Goal: Task Accomplishment & Management: Use online tool/utility

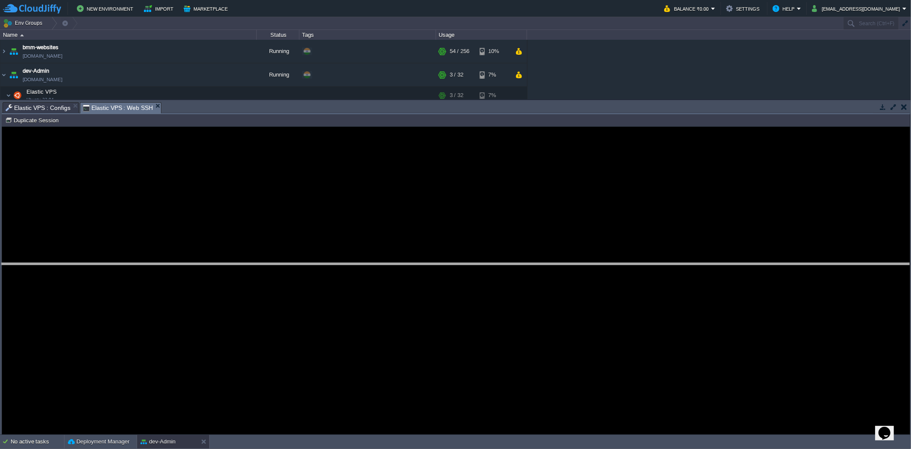
drag, startPoint x: 224, startPoint y: 108, endPoint x: 238, endPoint y: 271, distance: 163.4
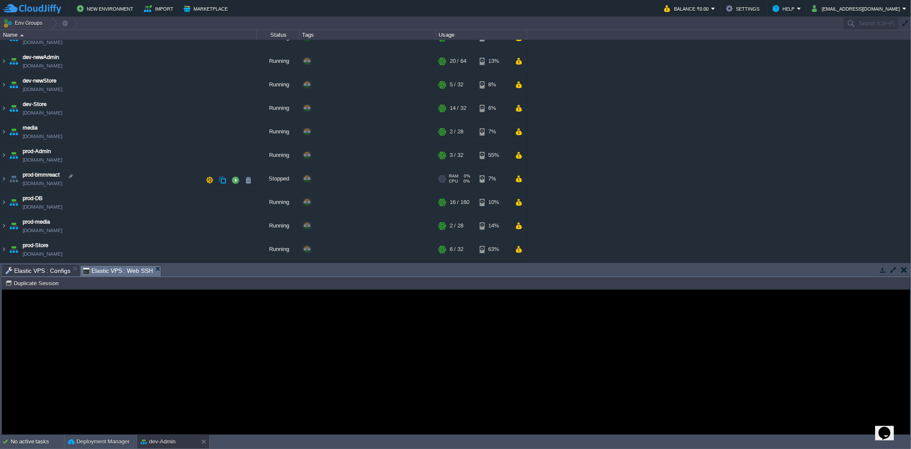
scroll to position [44, 0]
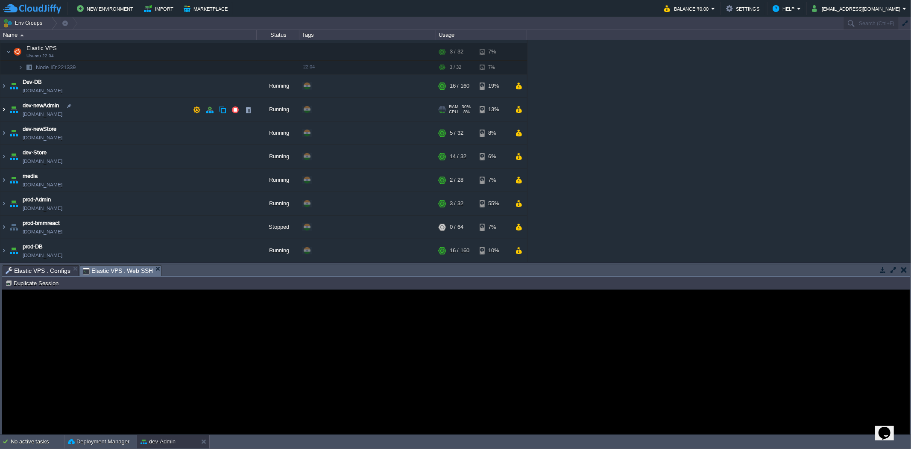
click at [6, 108] on img at bounding box center [3, 109] width 7 height 23
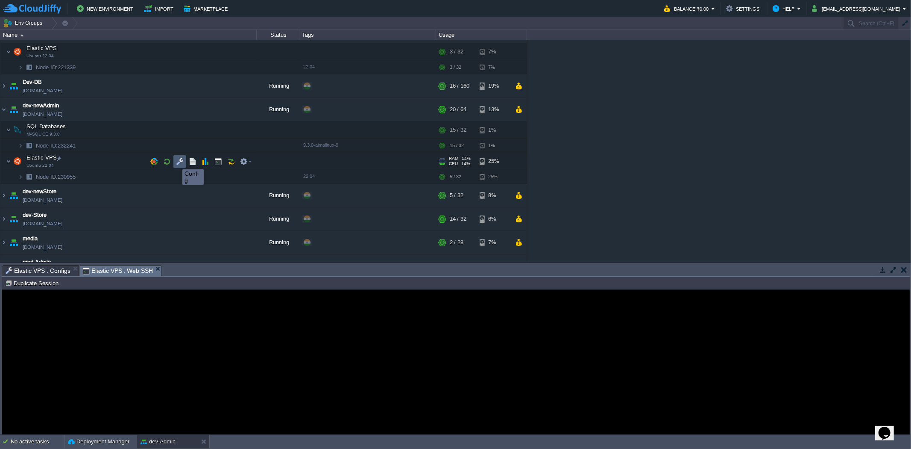
click at [180, 162] on button "button" at bounding box center [180, 162] width 8 height 8
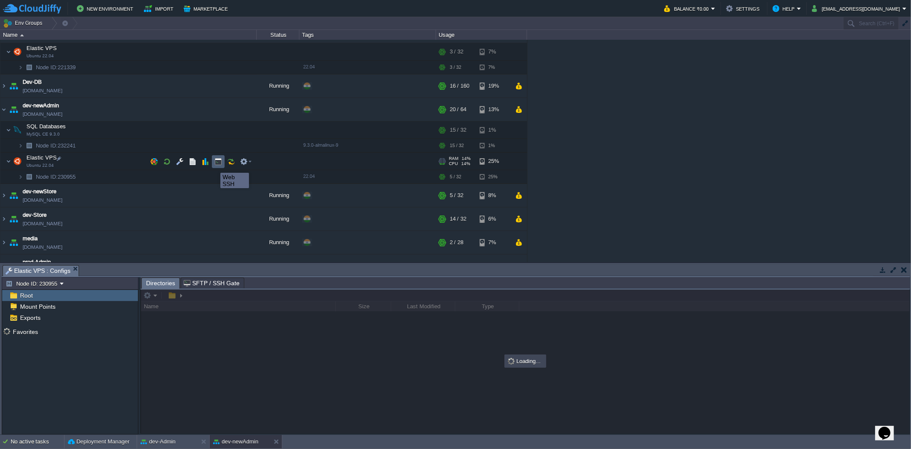
click at [218, 163] on button "button" at bounding box center [218, 162] width 8 height 8
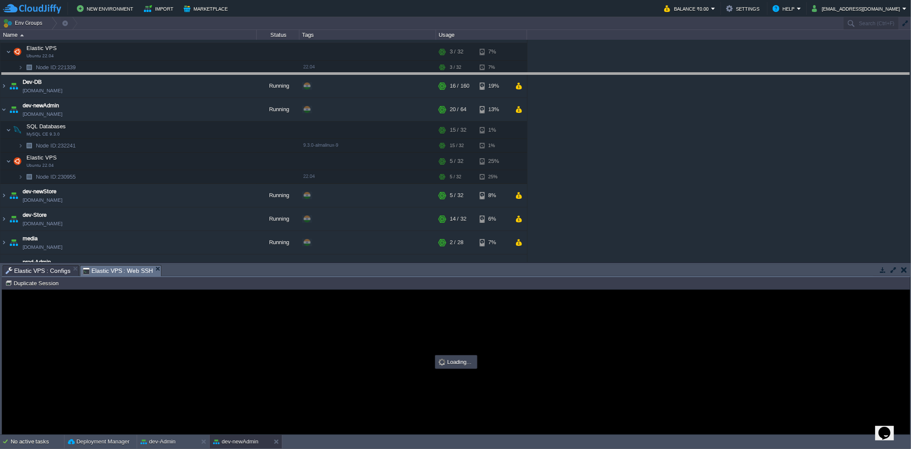
drag, startPoint x: 214, startPoint y: 272, endPoint x: 212, endPoint y: 76, distance: 196.1
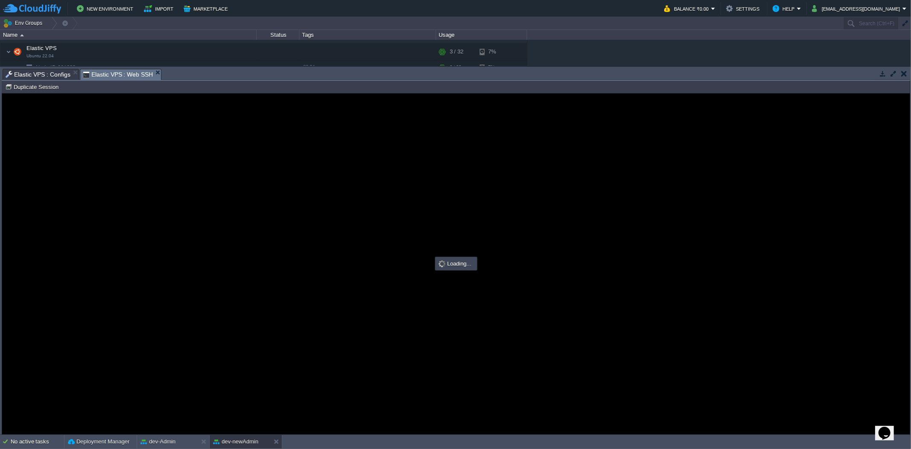
click at [31, 74] on span "Elastic VPS : Configs" at bounding box center [38, 74] width 65 height 10
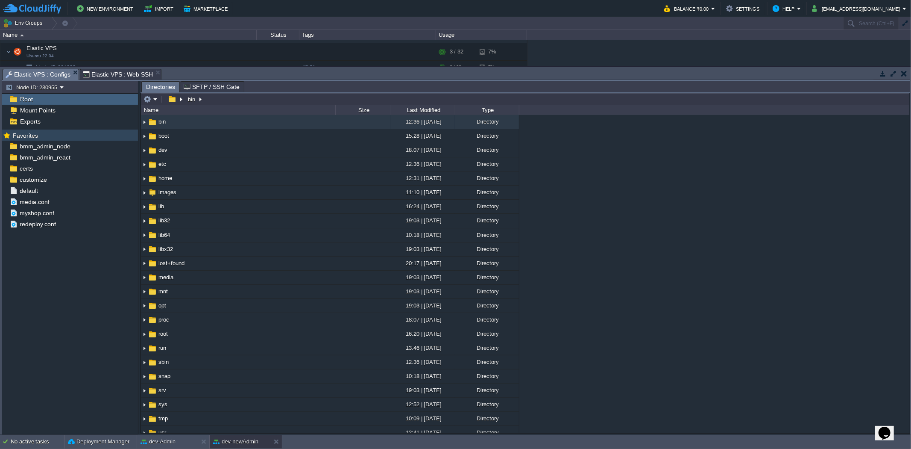
scroll to position [0, 0]
click at [130, 148] on em at bounding box center [129, 146] width 12 height 8
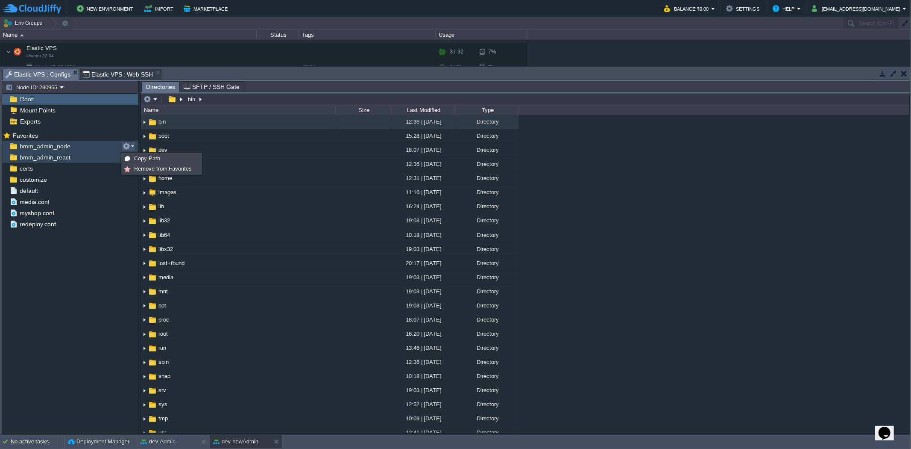
click at [103, 157] on div "bmm_admin_react" at bounding box center [70, 157] width 136 height 11
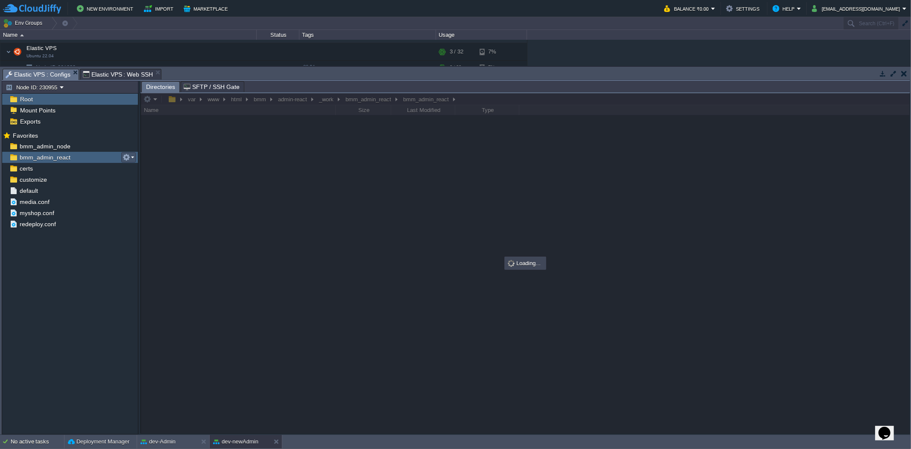
click at [123, 158] on button "button" at bounding box center [127, 157] width 8 height 8
click at [141, 168] on span "Copy Path" at bounding box center [147, 169] width 26 height 6
type textarea "/var/www/html/bmm/admin-react/_work/bmm_admin_react/bmm_admin_react"
type input "#000000"
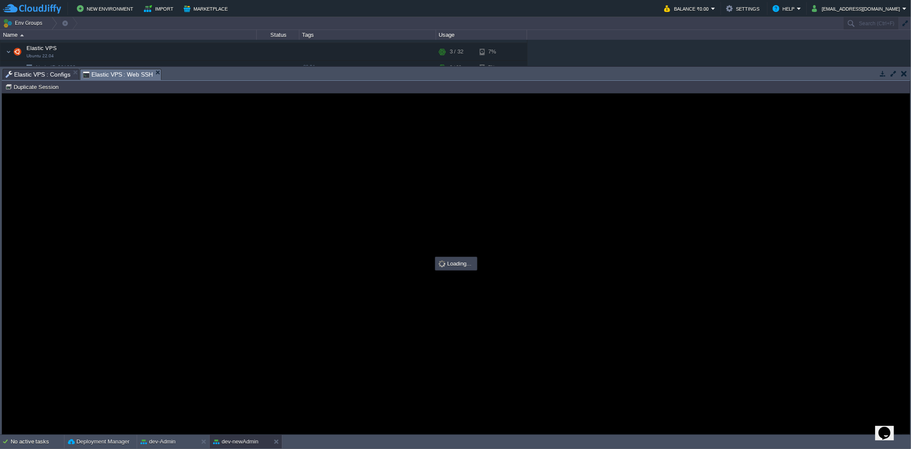
click at [124, 73] on span "Elastic VPS : Web SSH" at bounding box center [118, 74] width 70 height 11
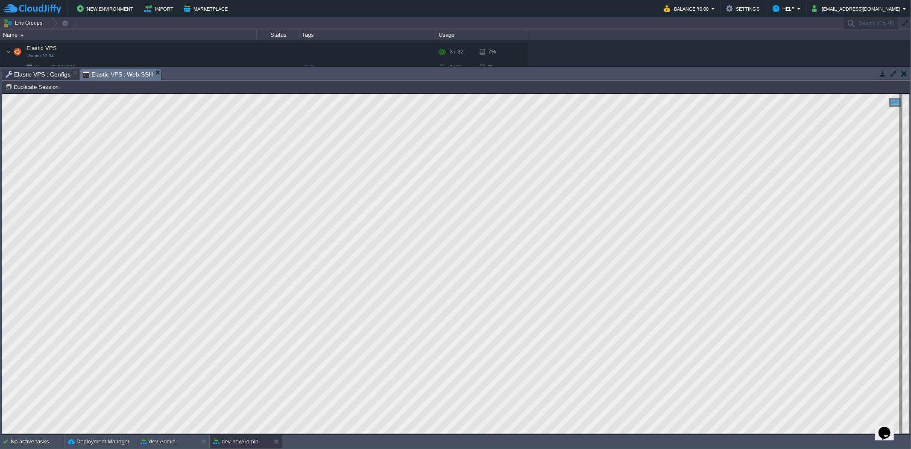
click at [44, 72] on span "Elastic VPS : Configs" at bounding box center [38, 74] width 65 height 10
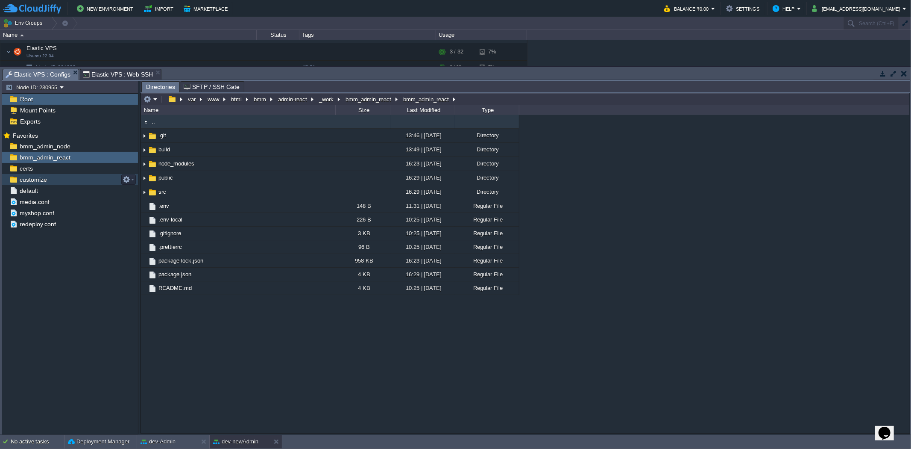
click at [42, 177] on span "customize" at bounding box center [33, 180] width 30 height 8
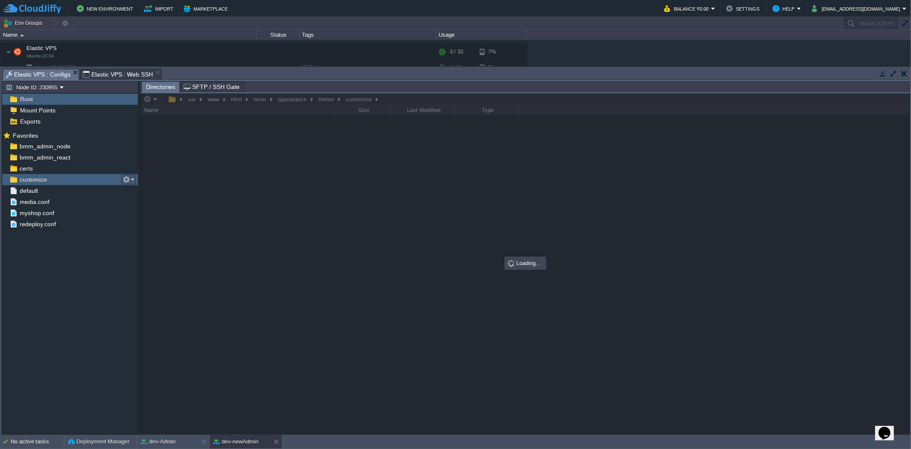
click at [129, 176] on button "button" at bounding box center [127, 180] width 8 height 8
click at [146, 190] on span "Copy Path" at bounding box center [147, 191] width 26 height 6
type textarea "/var/www/html/bmm/appearance/theme/customize"
click at [114, 74] on span "Elastic VPS : Web SSH" at bounding box center [118, 74] width 70 height 10
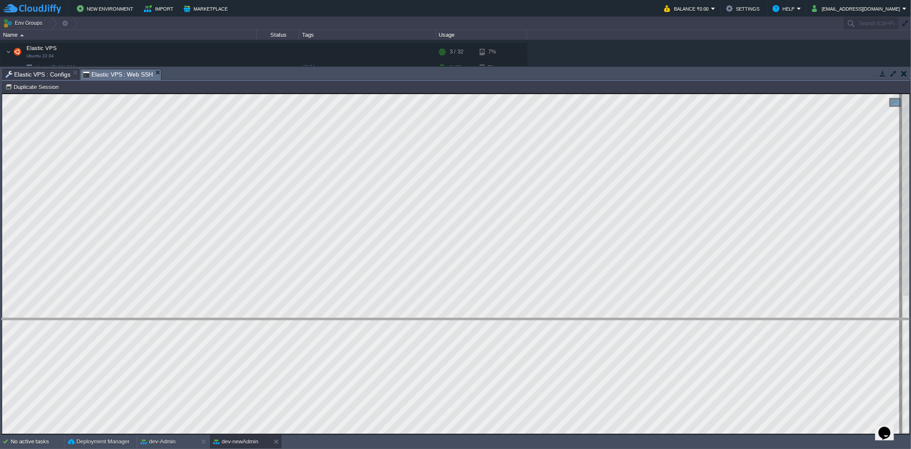
drag, startPoint x: 254, startPoint y: 78, endPoint x: 281, endPoint y: 327, distance: 250.9
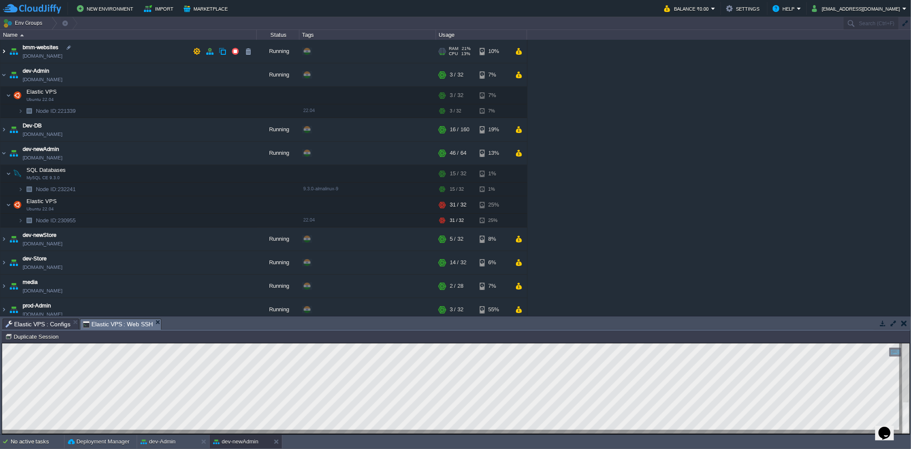
click at [3, 49] on img at bounding box center [3, 51] width 7 height 23
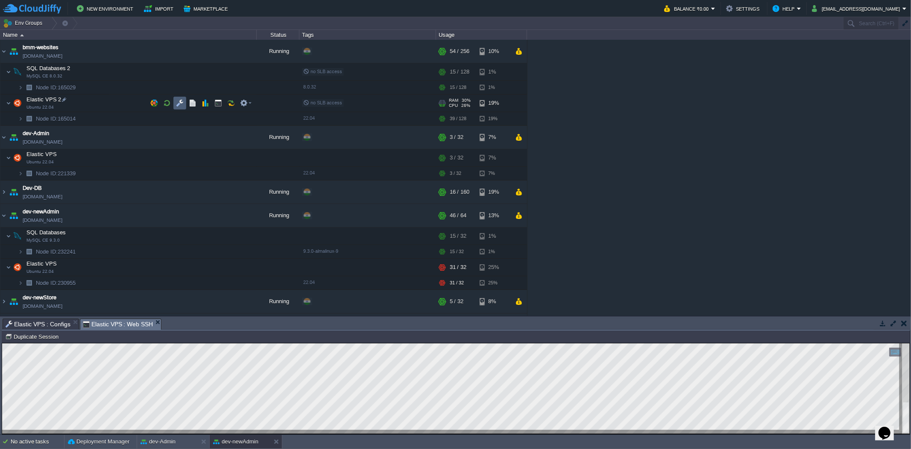
click at [178, 105] on button "button" at bounding box center [180, 103] width 8 height 8
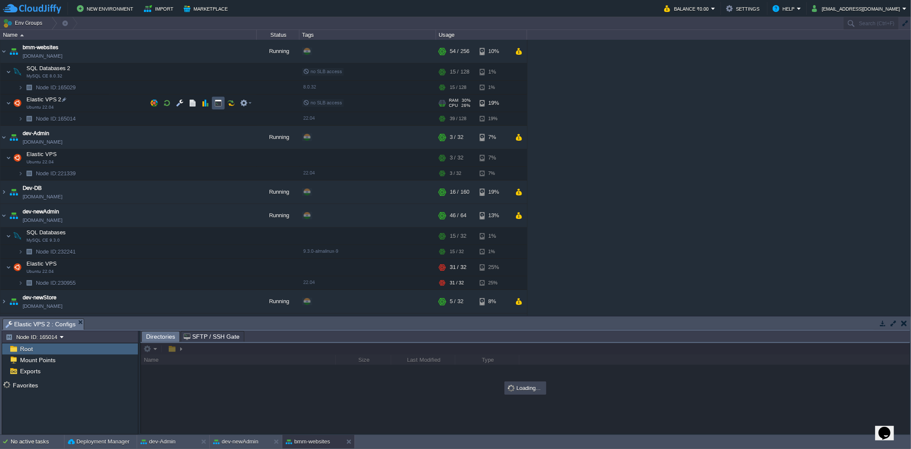
click at [221, 105] on button "button" at bounding box center [218, 103] width 8 height 8
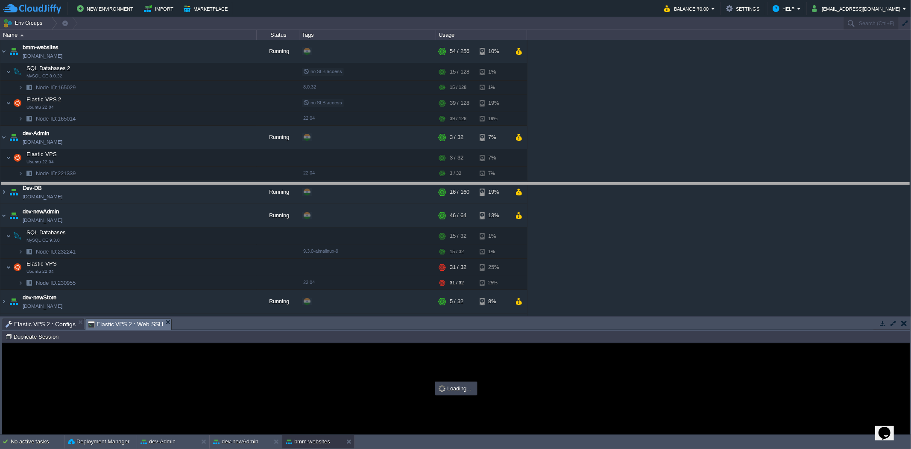
drag, startPoint x: 266, startPoint y: 323, endPoint x: 231, endPoint y: 129, distance: 196.6
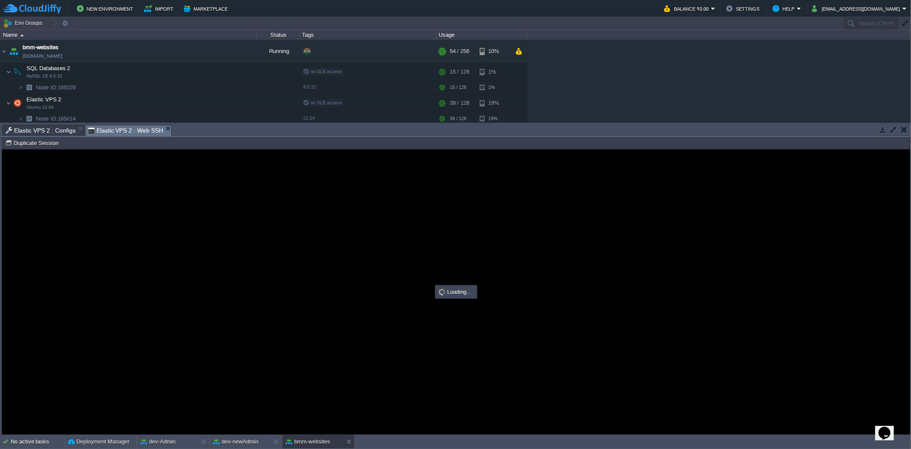
type input "#000000"
click at [54, 127] on span "Elastic VPS 2 : Configs" at bounding box center [41, 130] width 70 height 10
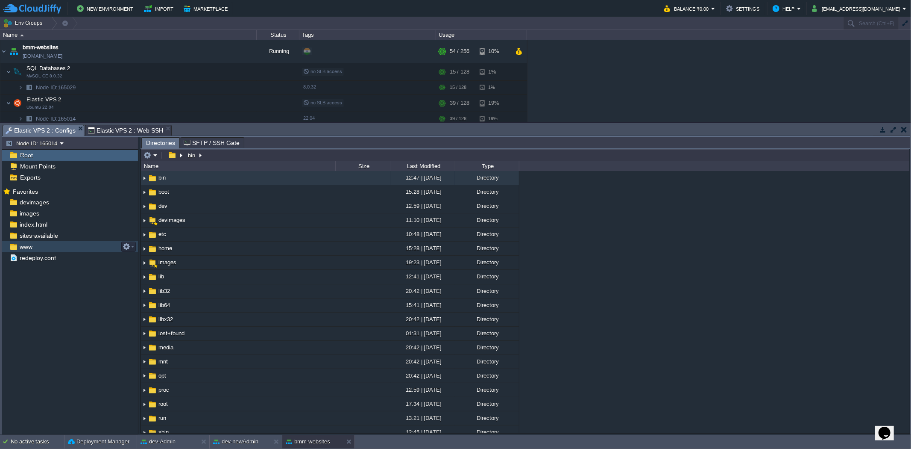
click at [60, 246] on div "www" at bounding box center [70, 246] width 136 height 11
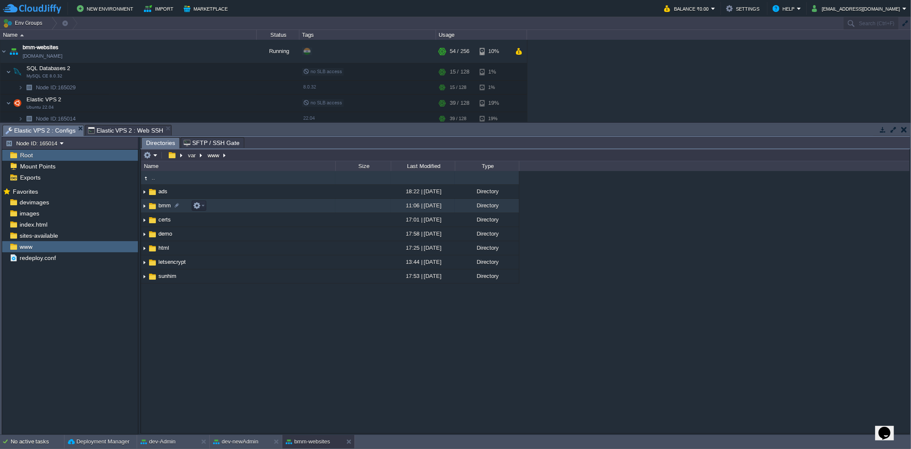
click at [141, 205] on img at bounding box center [144, 205] width 7 height 13
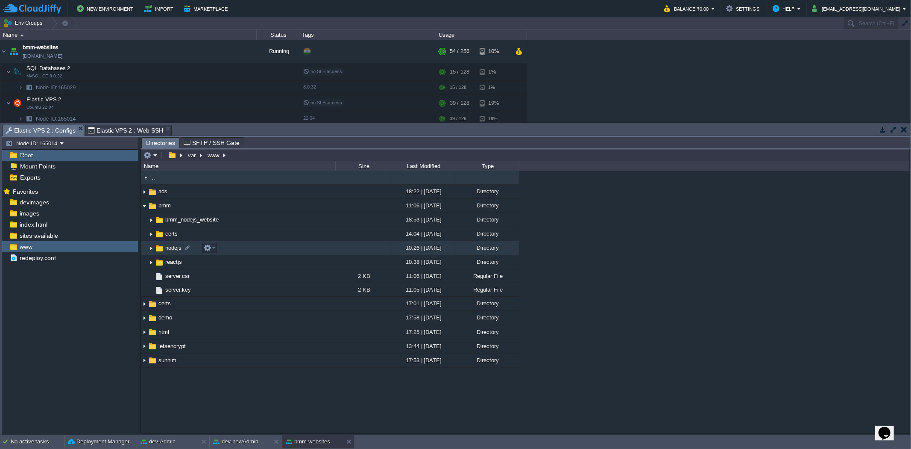
click at [151, 250] on img at bounding box center [151, 247] width 7 height 13
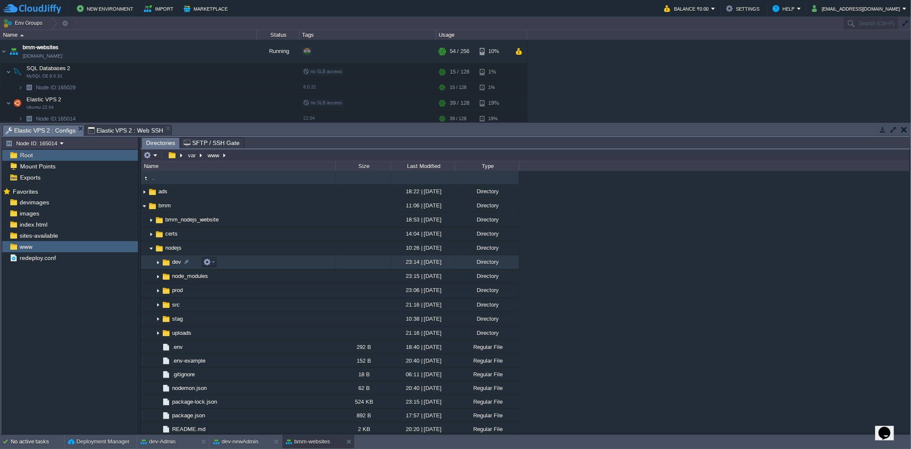
click at [157, 264] on img at bounding box center [158, 262] width 7 height 13
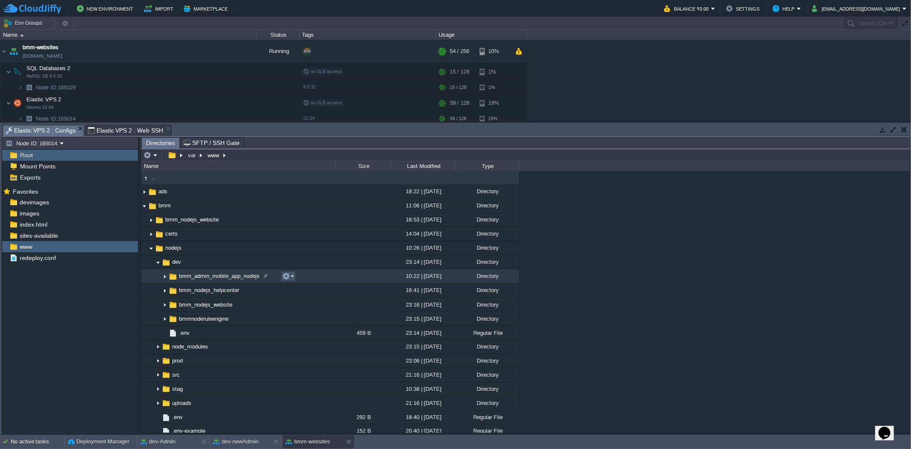
click at [287, 277] on button "button" at bounding box center [286, 276] width 8 height 8
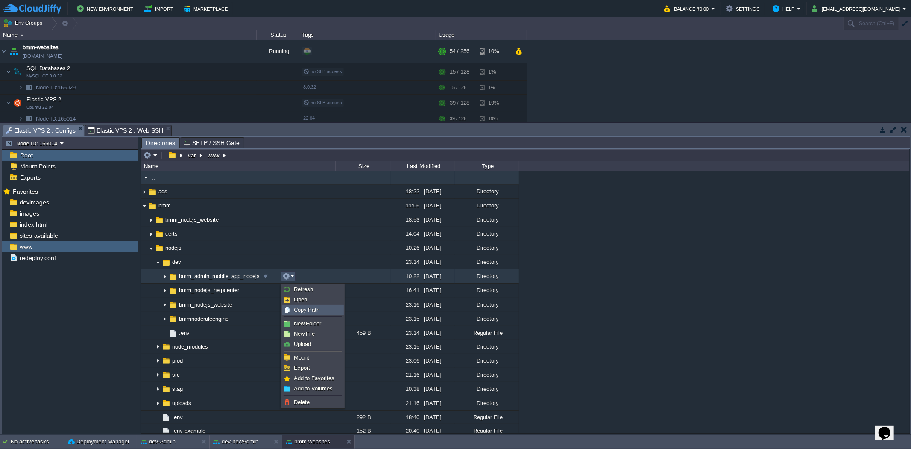
click at [300, 277] on span "Copy Path" at bounding box center [307, 309] width 26 height 6
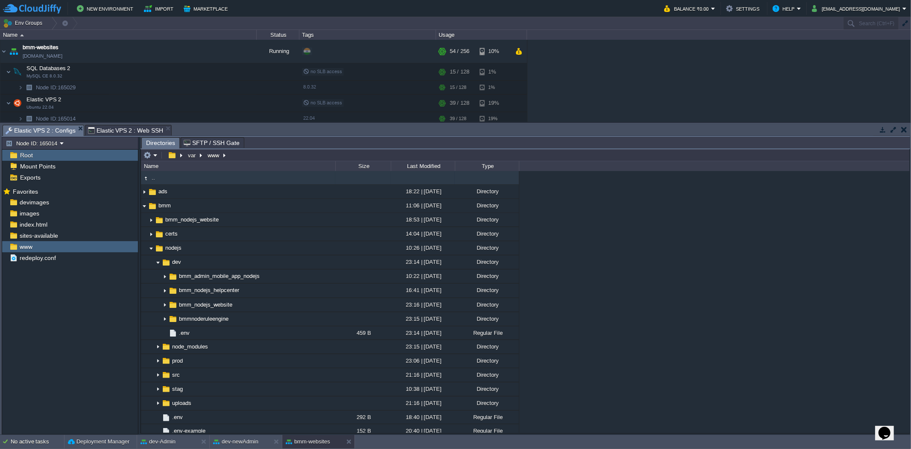
click at [127, 128] on span "Elastic VPS 2 : Web SSH" at bounding box center [125, 130] width 75 height 10
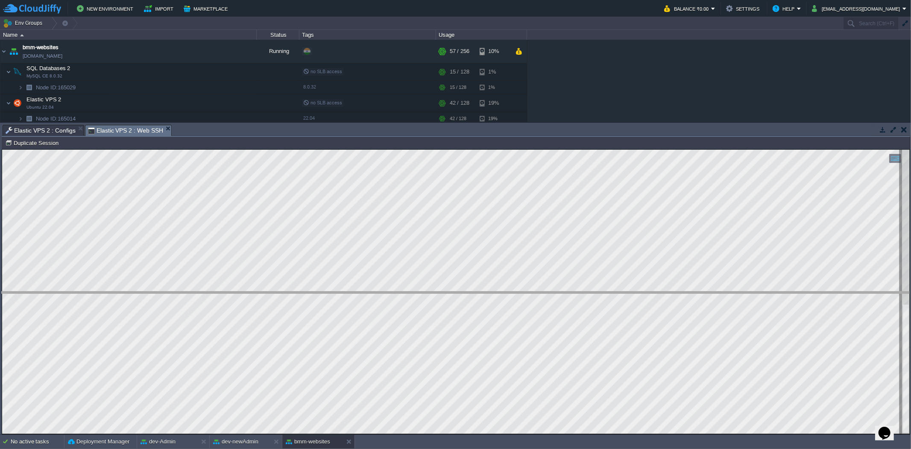
drag, startPoint x: 238, startPoint y: 128, endPoint x: 289, endPoint y: 332, distance: 210.7
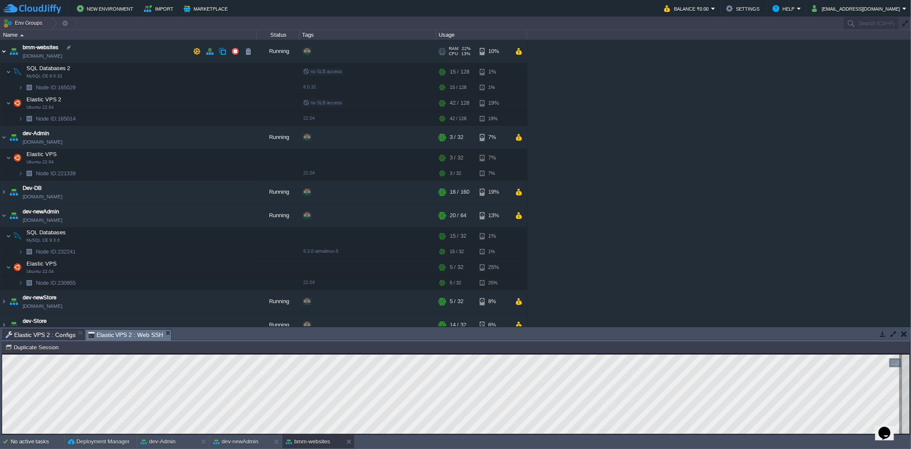
click at [5, 53] on img at bounding box center [3, 51] width 7 height 23
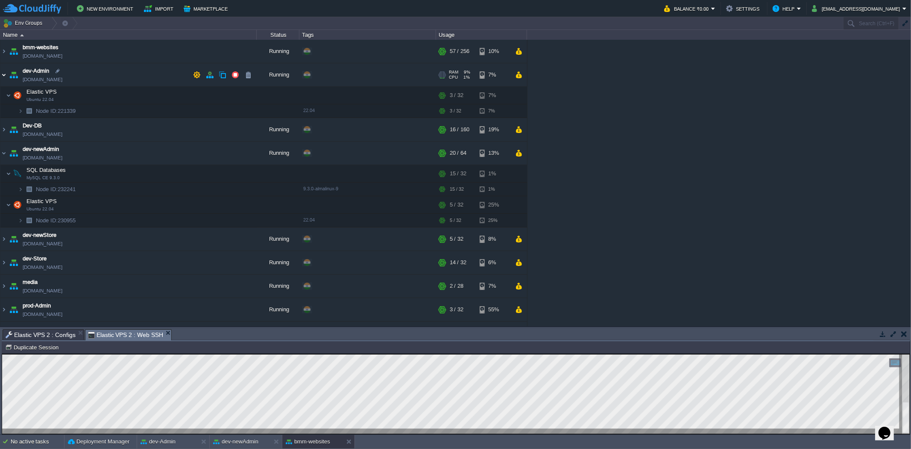
click at [3, 75] on img at bounding box center [3, 74] width 7 height 23
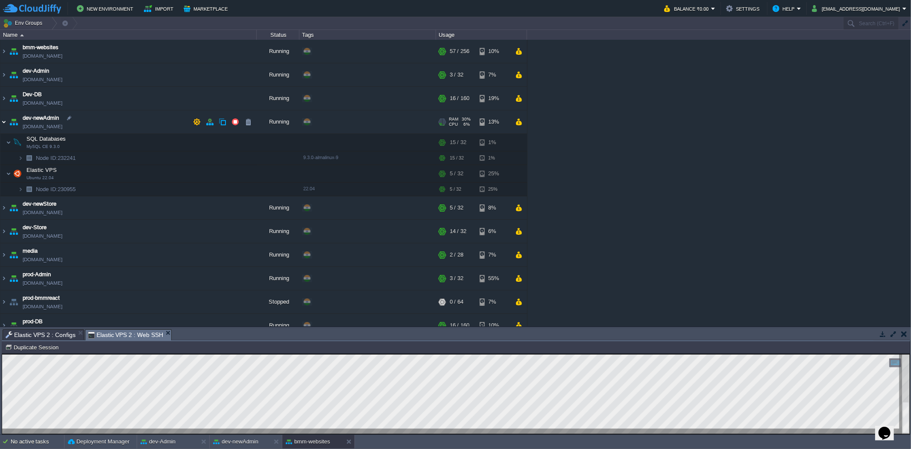
click at [5, 122] on img at bounding box center [3, 121] width 7 height 23
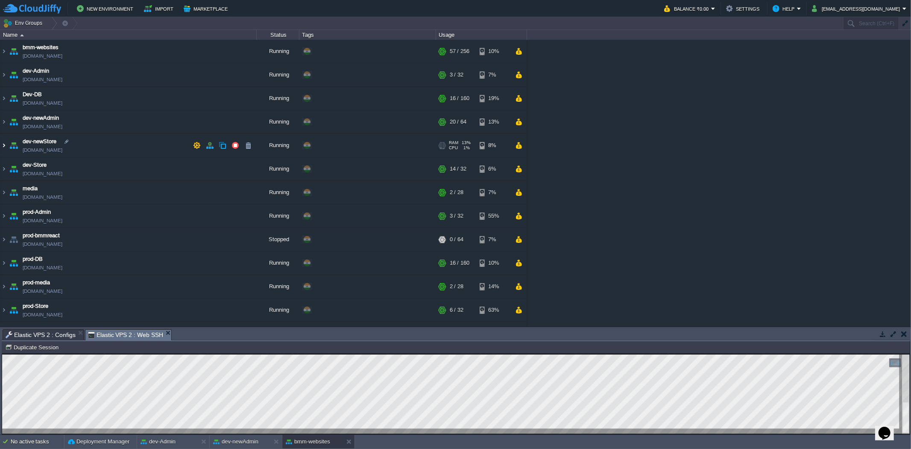
click at [3, 147] on img at bounding box center [3, 145] width 7 height 23
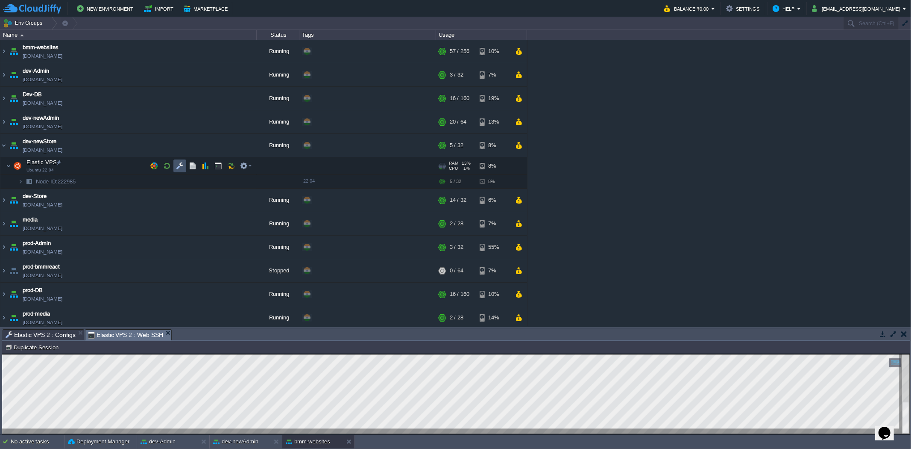
click at [179, 166] on button "button" at bounding box center [180, 166] width 8 height 8
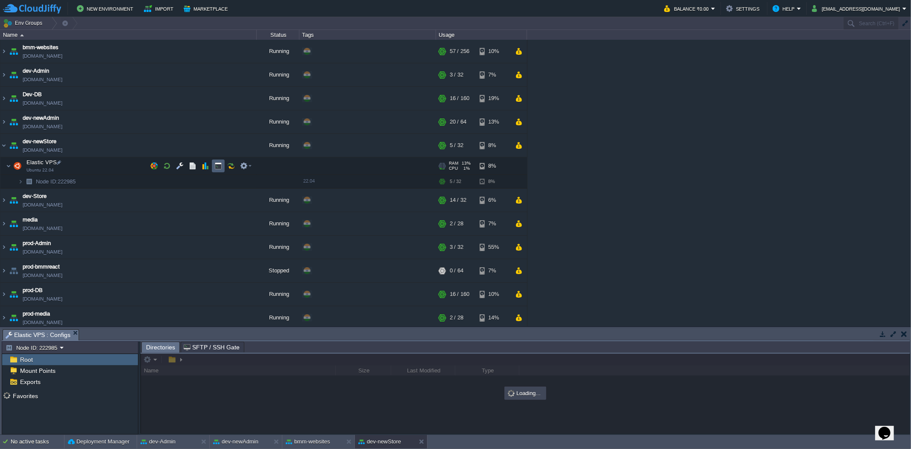
click at [220, 165] on button "button" at bounding box center [218, 166] width 8 height 8
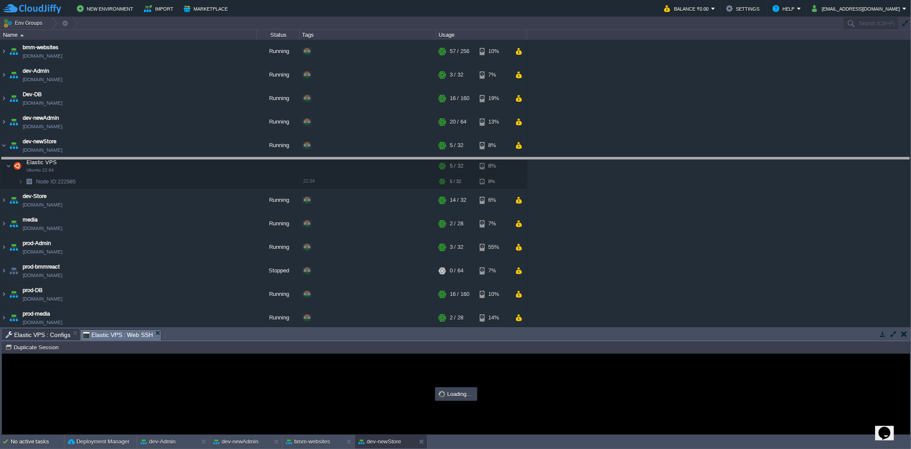
drag, startPoint x: 237, startPoint y: 334, endPoint x: 241, endPoint y: 146, distance: 188.5
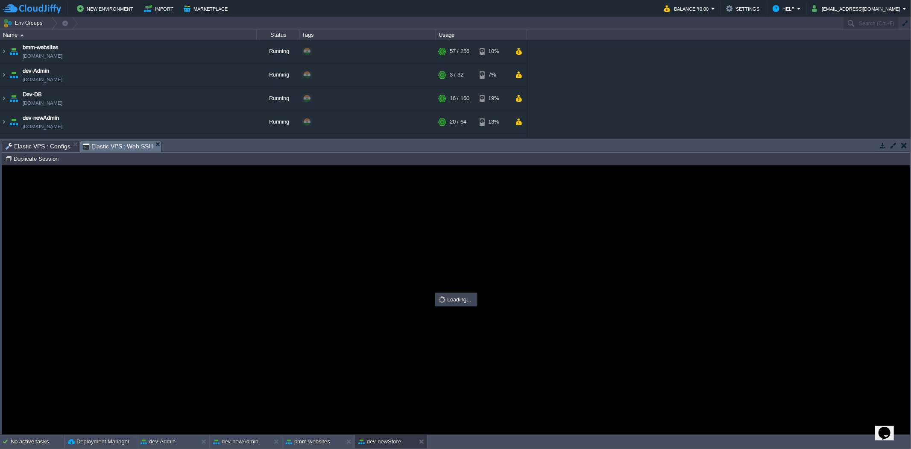
click at [54, 146] on span "Elastic VPS : Configs" at bounding box center [38, 146] width 65 height 10
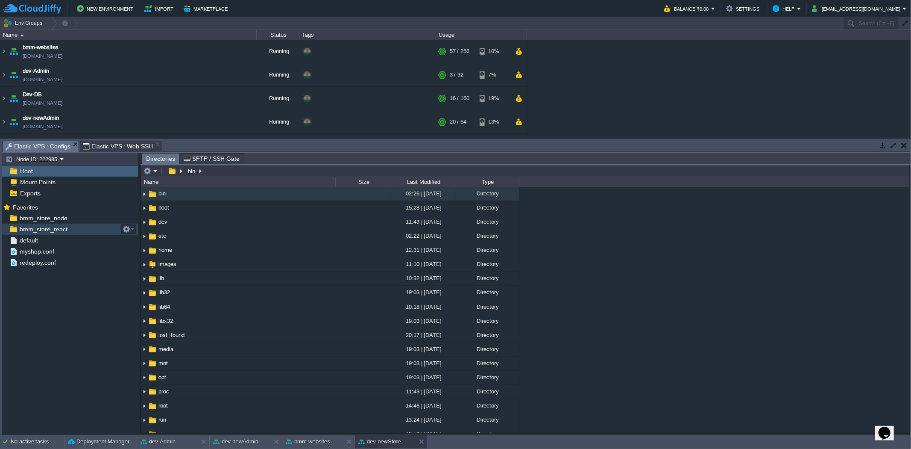
click at [54, 232] on span "bmm_store_react" at bounding box center [43, 229] width 51 height 8
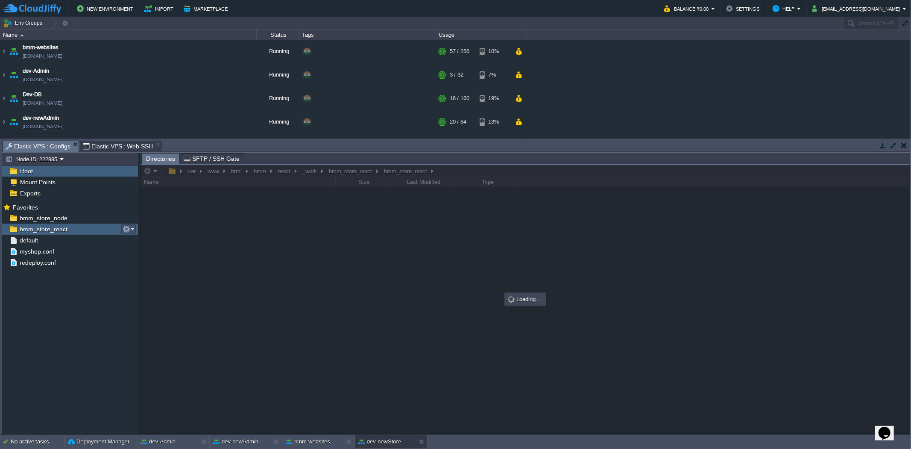
click at [129, 229] on button "button" at bounding box center [127, 229] width 8 height 8
click at [134, 244] on span "Copy Path" at bounding box center [147, 241] width 26 height 6
type textarea "/var/www/html/bmm/react/_work/bmm_store_react/bmm_store_react"
type input "#000000"
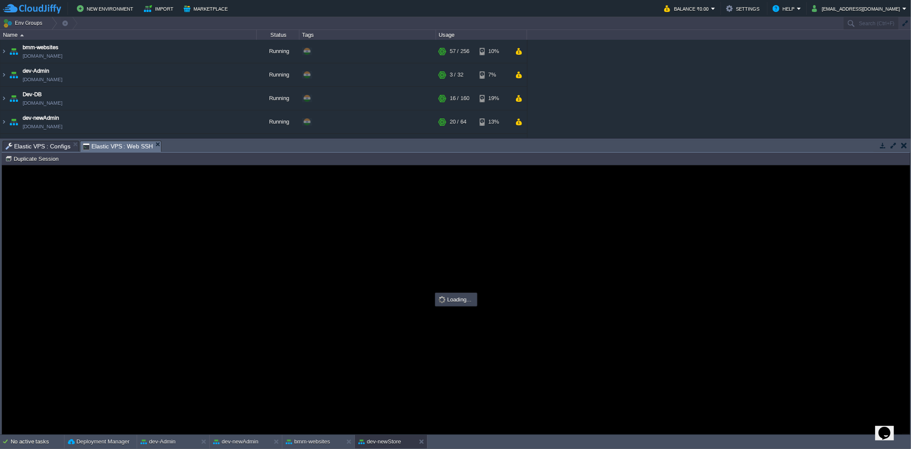
click at [129, 147] on span "Elastic VPS : Web SSH" at bounding box center [118, 146] width 70 height 11
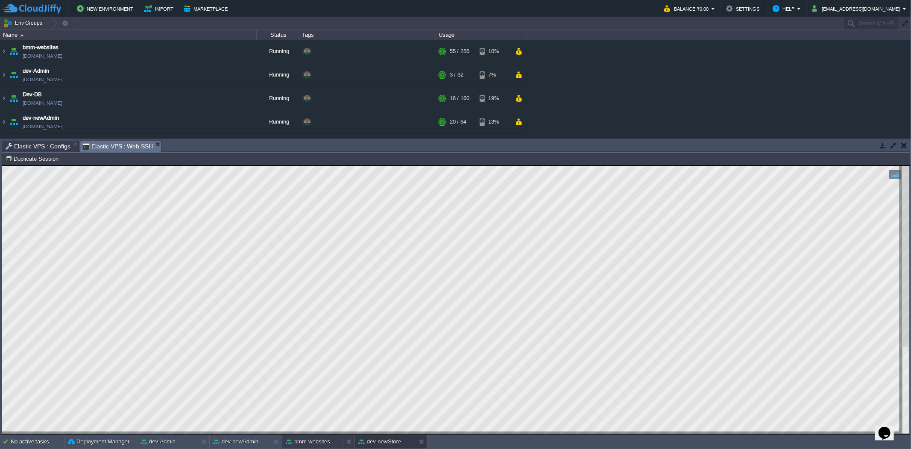
click at [312, 277] on button "bmm-websites" at bounding box center [308, 441] width 44 height 9
click at [45, 144] on span "Elastic VPS 2 : Configs" at bounding box center [41, 146] width 70 height 10
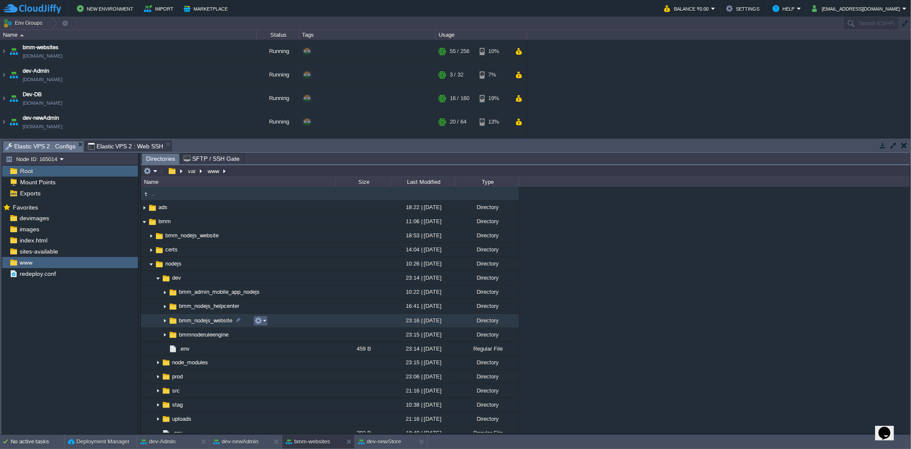
click at [264, 277] on em at bounding box center [261, 321] width 12 height 8
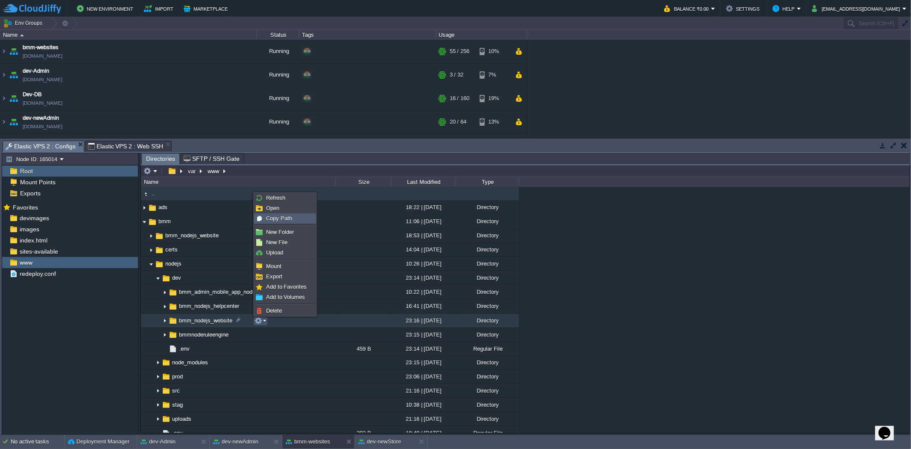
click at [288, 218] on span "Copy Path" at bounding box center [279, 218] width 26 height 6
type textarea "/var/www/bmm/nodejs/dev/bmm_nodejs_website"
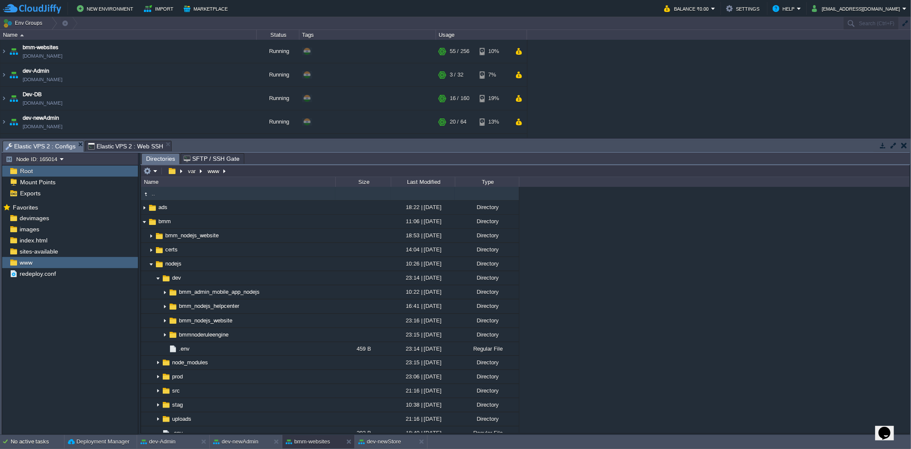
click at [120, 148] on span "Elastic VPS 2 : Web SSH" at bounding box center [125, 146] width 75 height 10
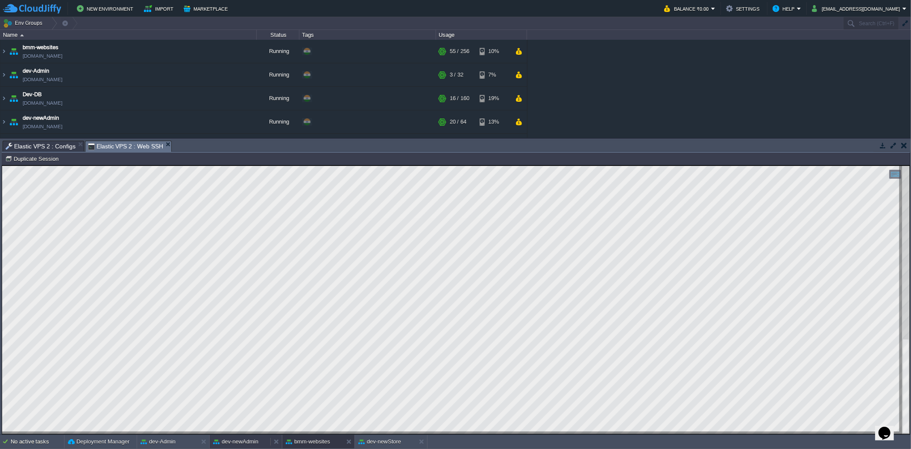
click at [241, 277] on div "dev-newAdmin" at bounding box center [240, 442] width 61 height 14
